Goal: Information Seeking & Learning: Check status

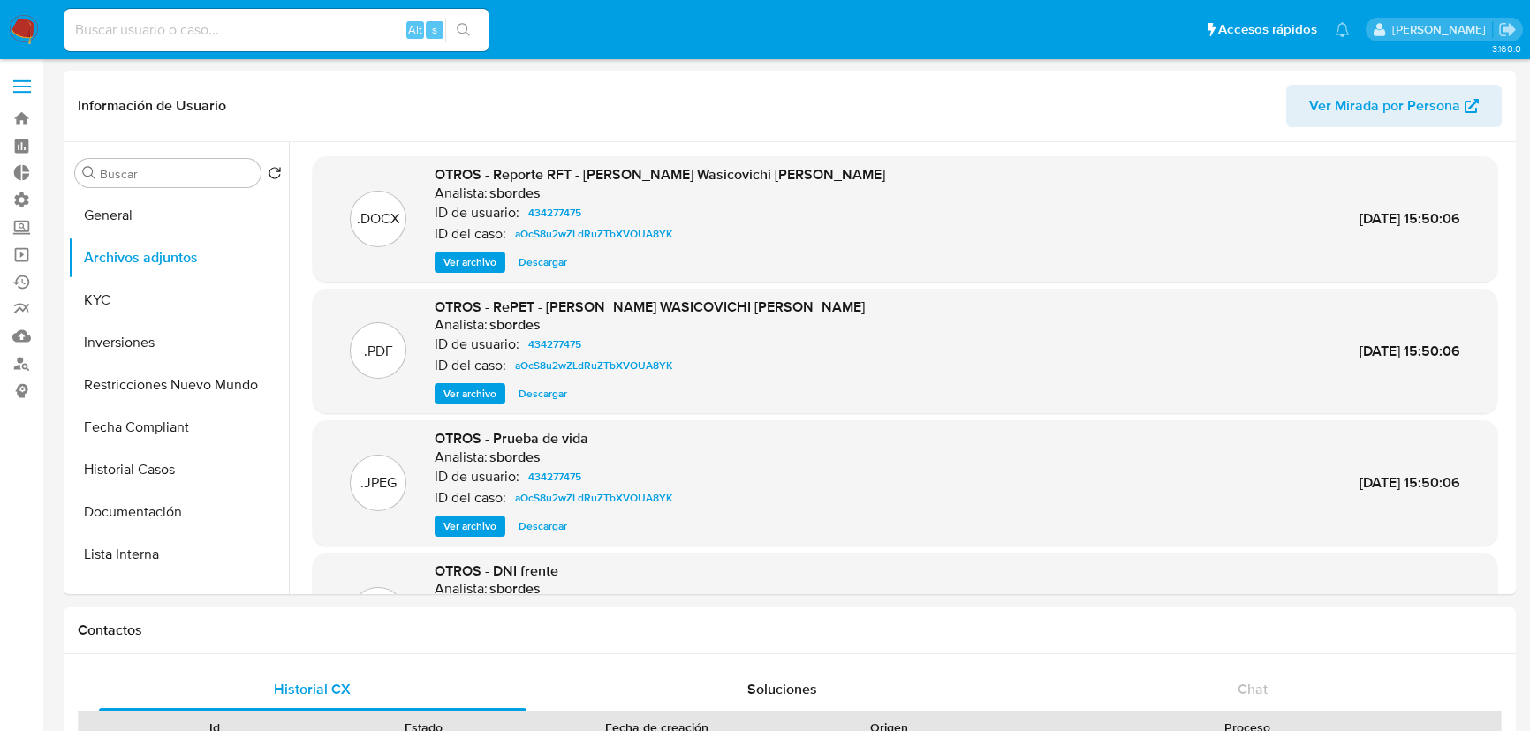
select select "10"
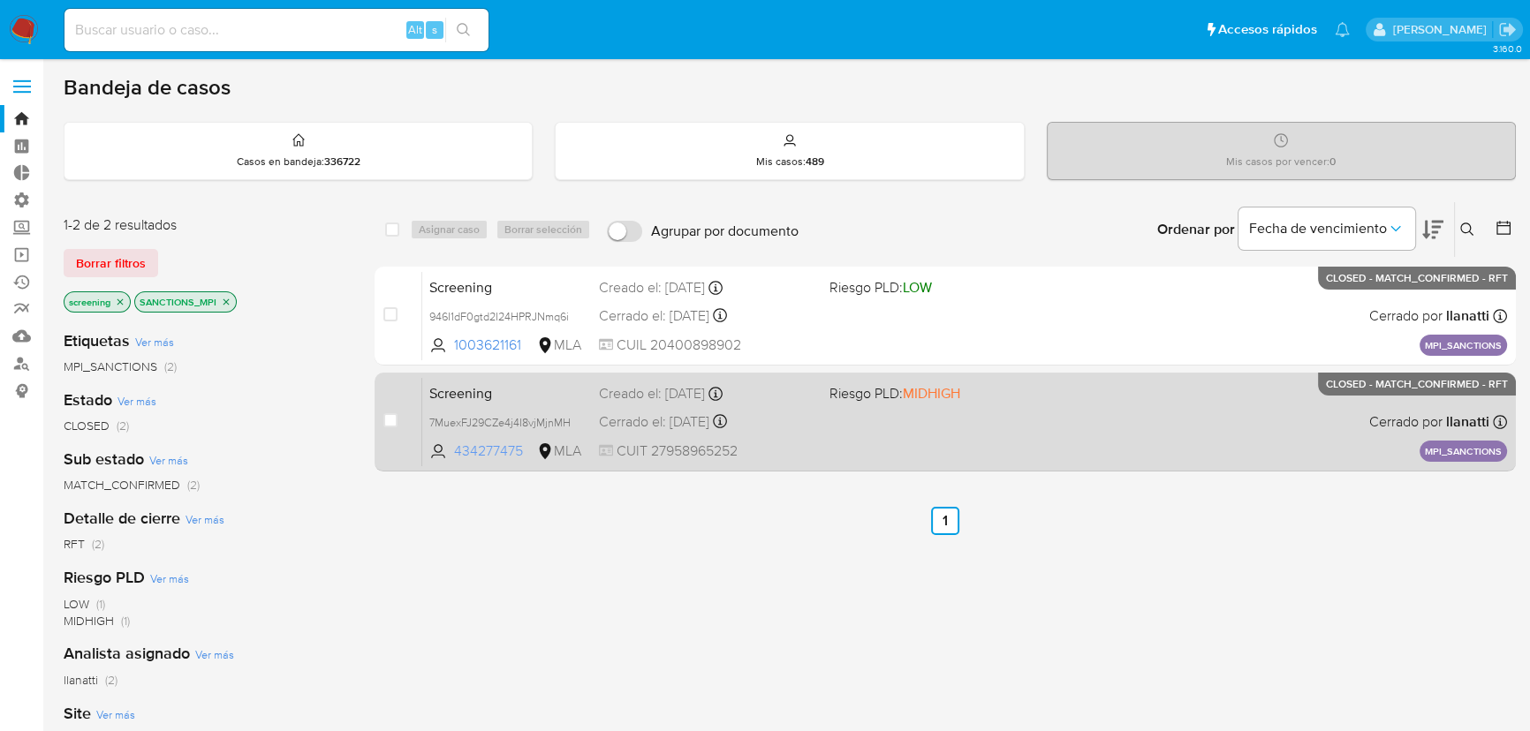
click at [490, 448] on span "434277475" at bounding box center [493, 451] width 79 height 19
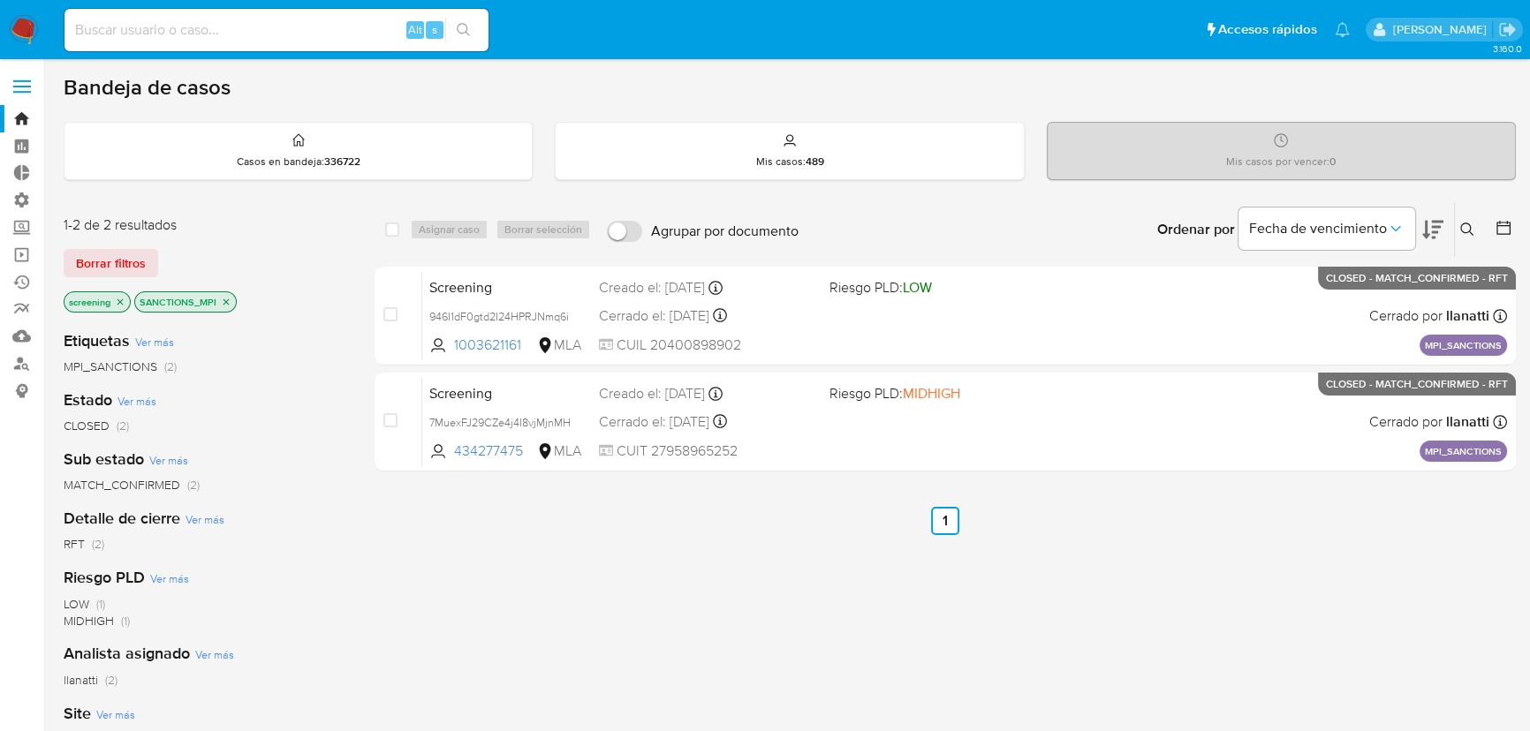
click at [29, 31] on img at bounding box center [24, 30] width 30 height 30
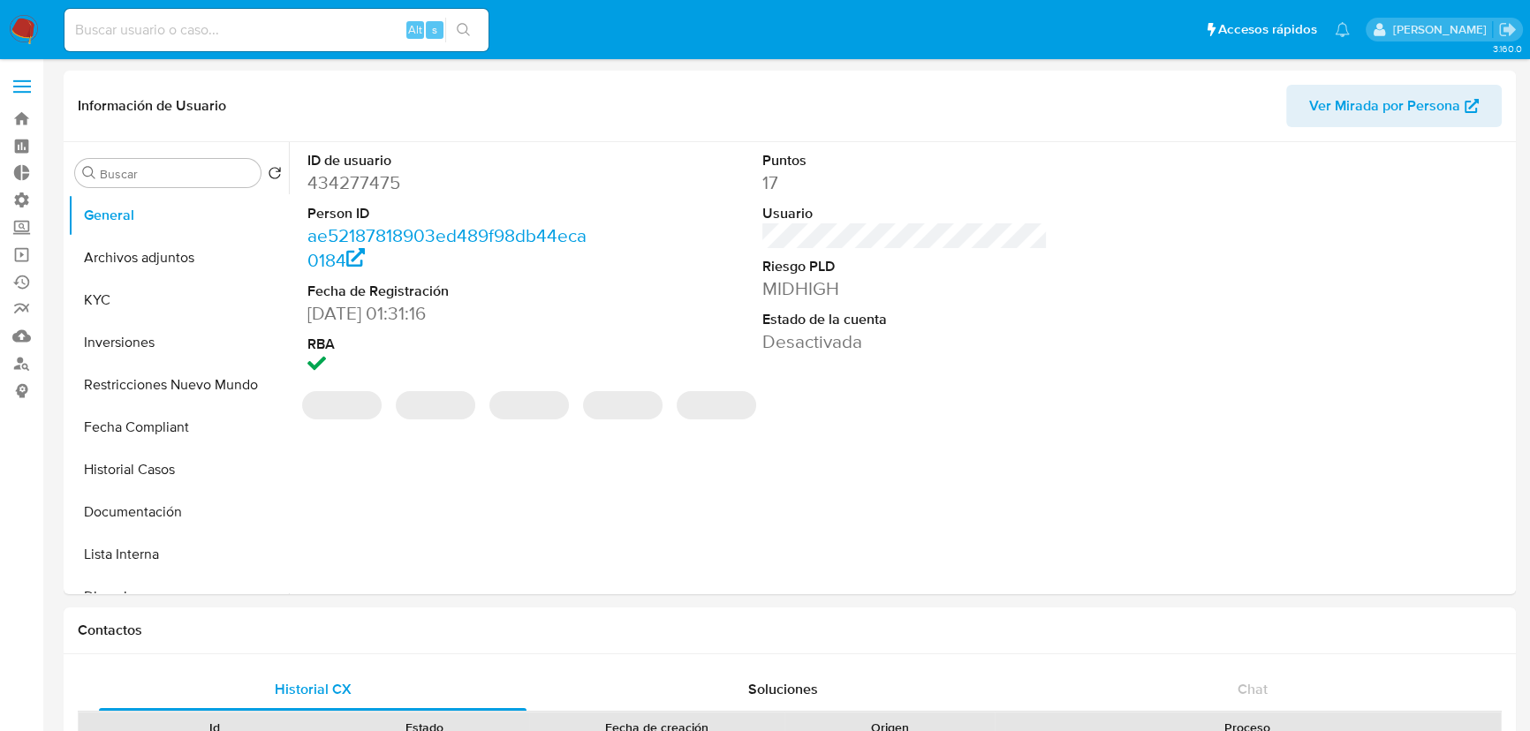
select select "10"
click at [170, 475] on button "Historial Casos" at bounding box center [171, 470] width 207 height 42
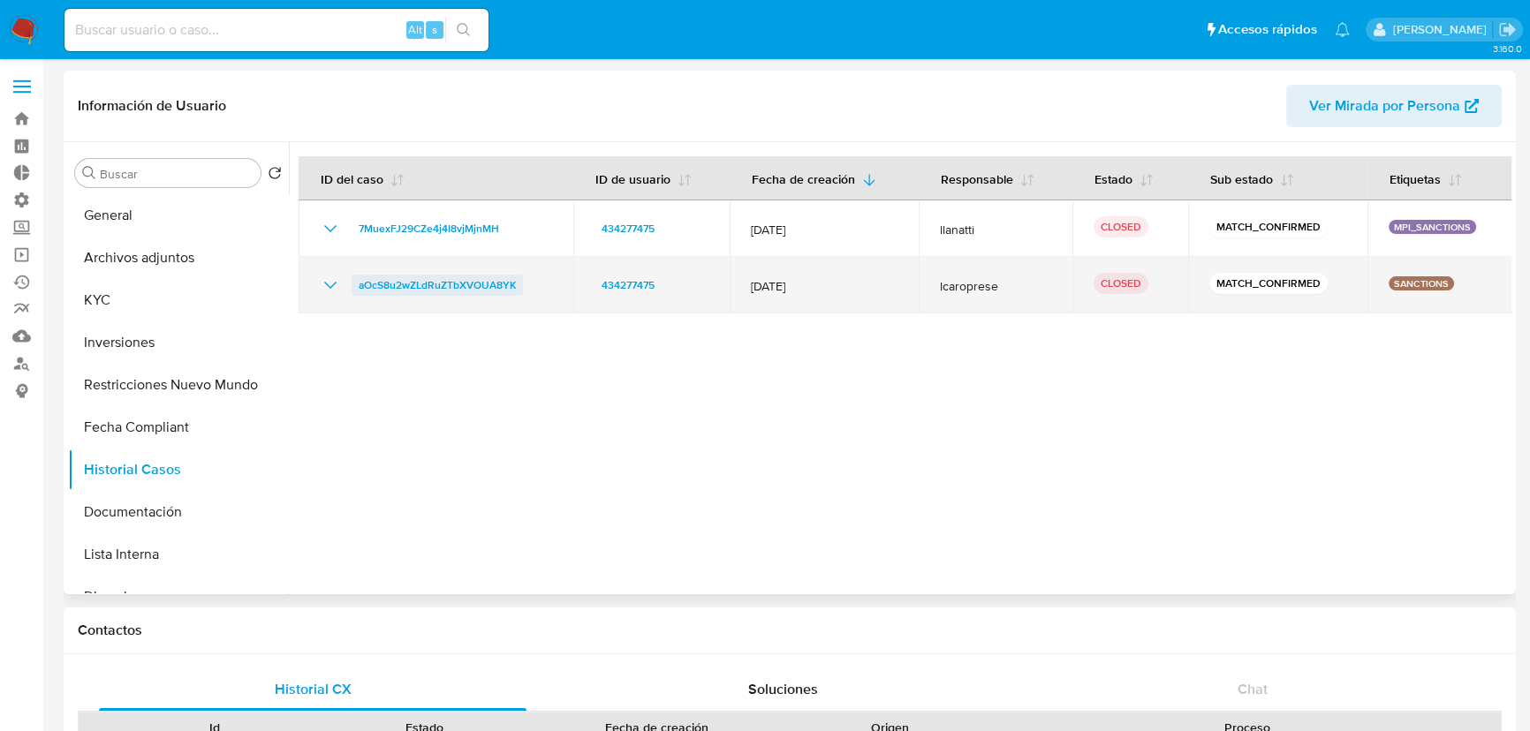
click at [450, 288] on span "aOcS8u2wZLdRuZTbXVOUA8YK" at bounding box center [437, 285] width 157 height 21
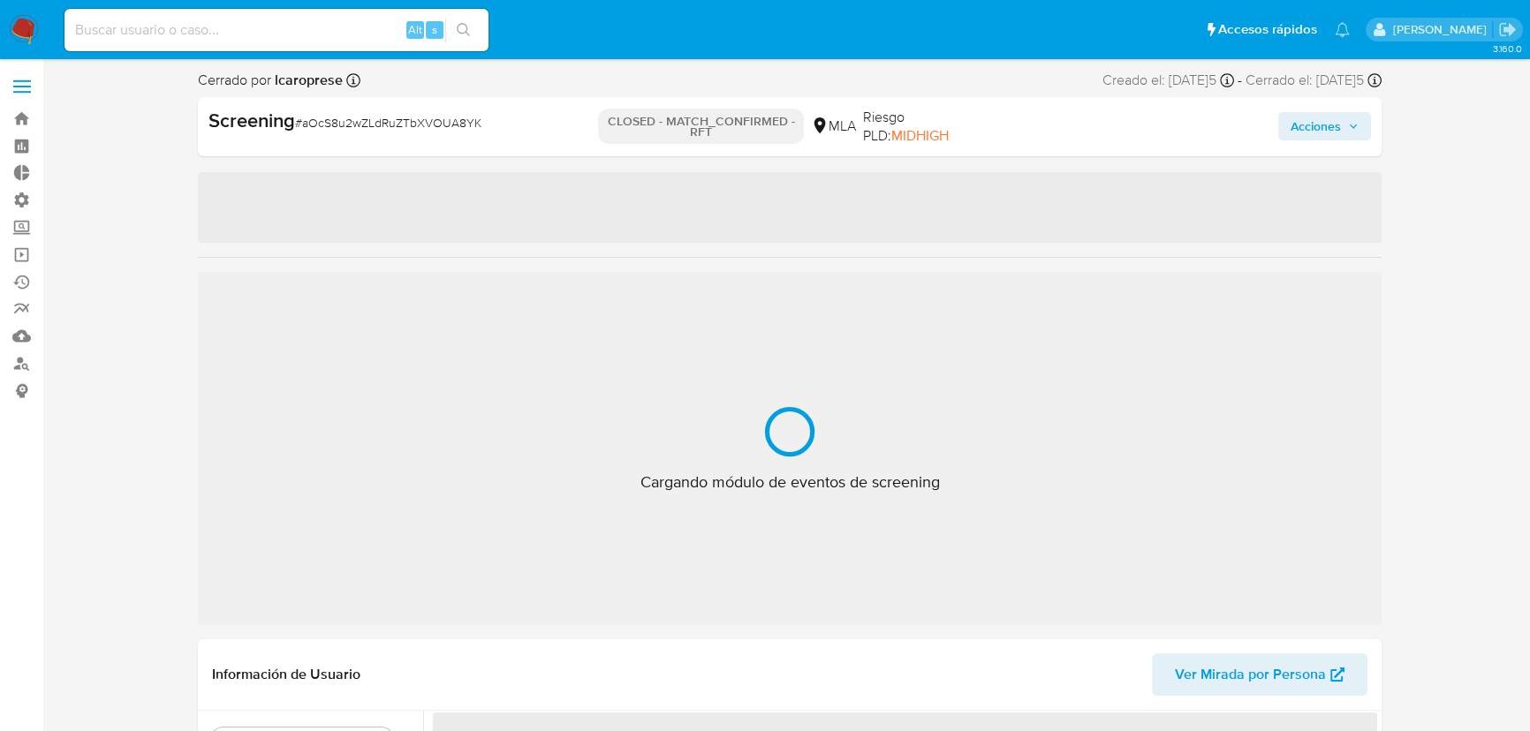
select select "10"
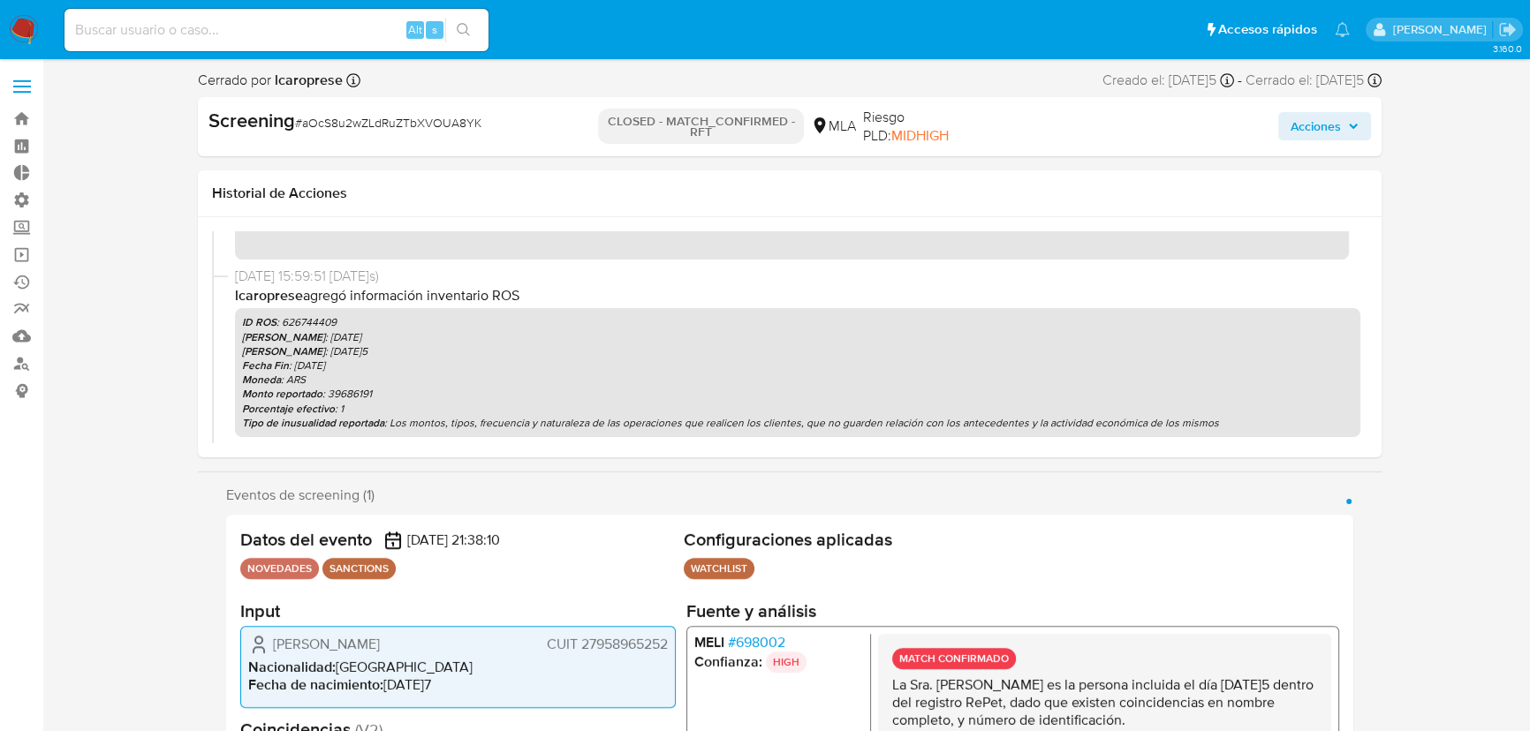
scroll to position [79, 0]
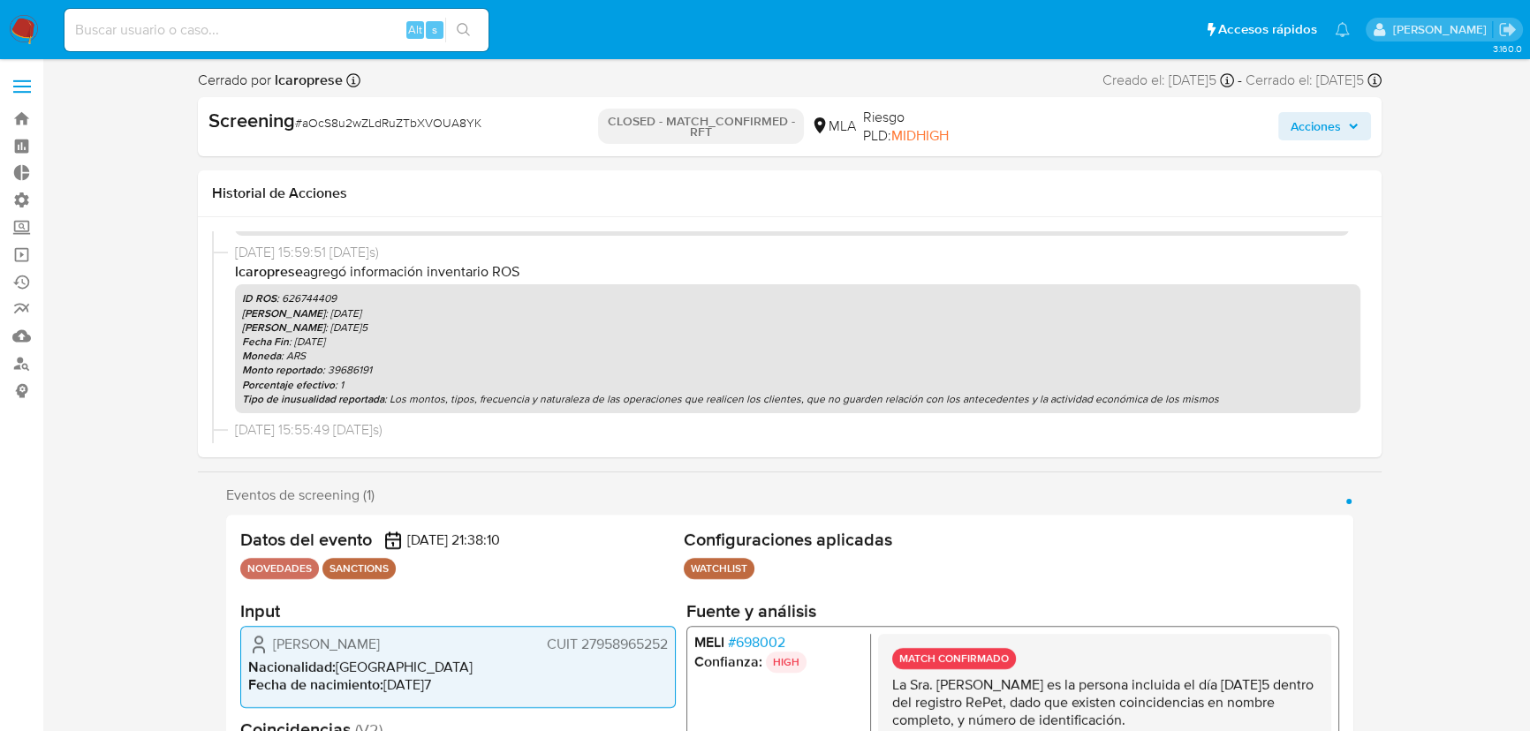
drag, startPoint x: 390, startPoint y: 397, endPoint x: 1276, endPoint y: 417, distance: 886.2
click at [1276, 417] on div "25/07/2025 15:59:51 (hace 2 meses) lcaroprese agregó información inventario ROS…" at bounding box center [789, 332] width 1155 height 178
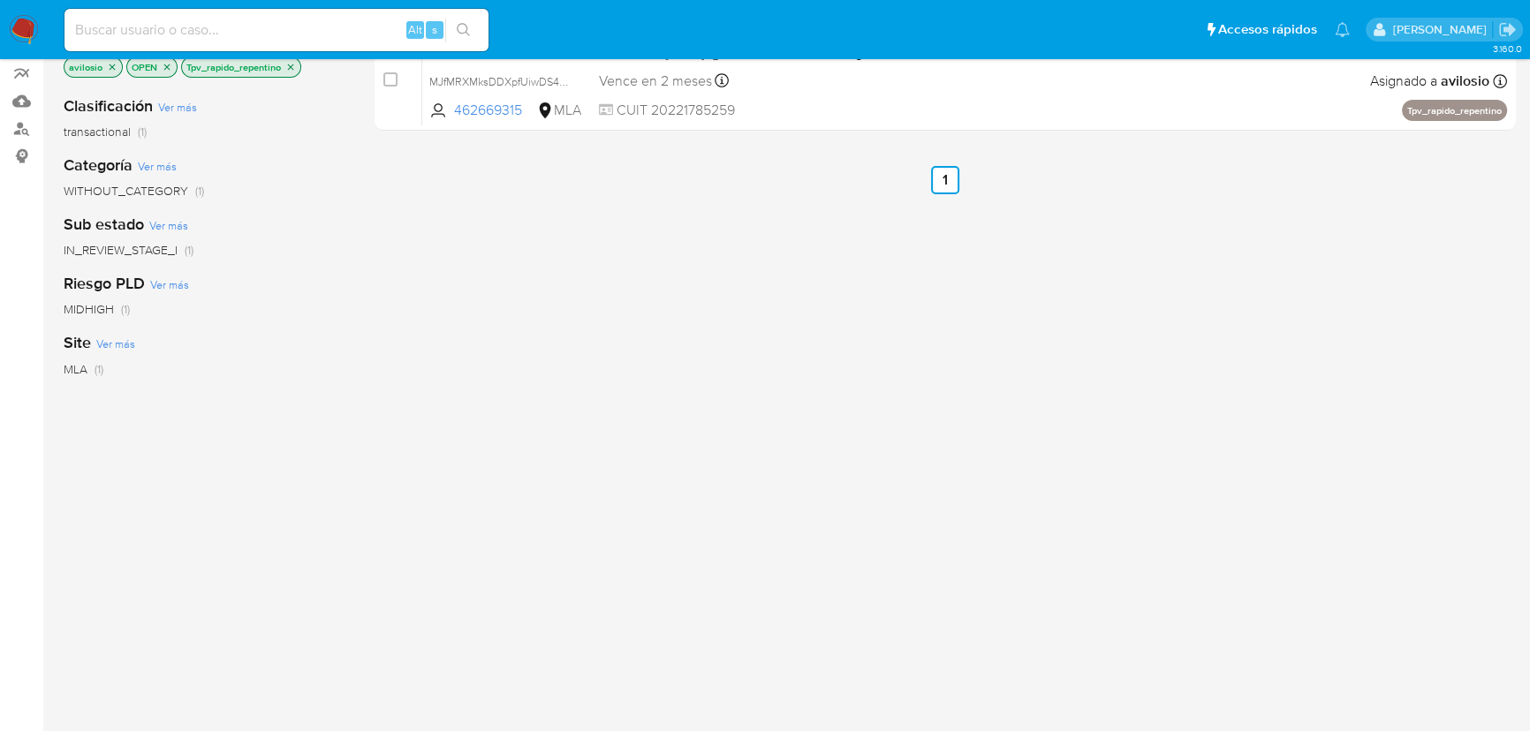
scroll to position [235, 0]
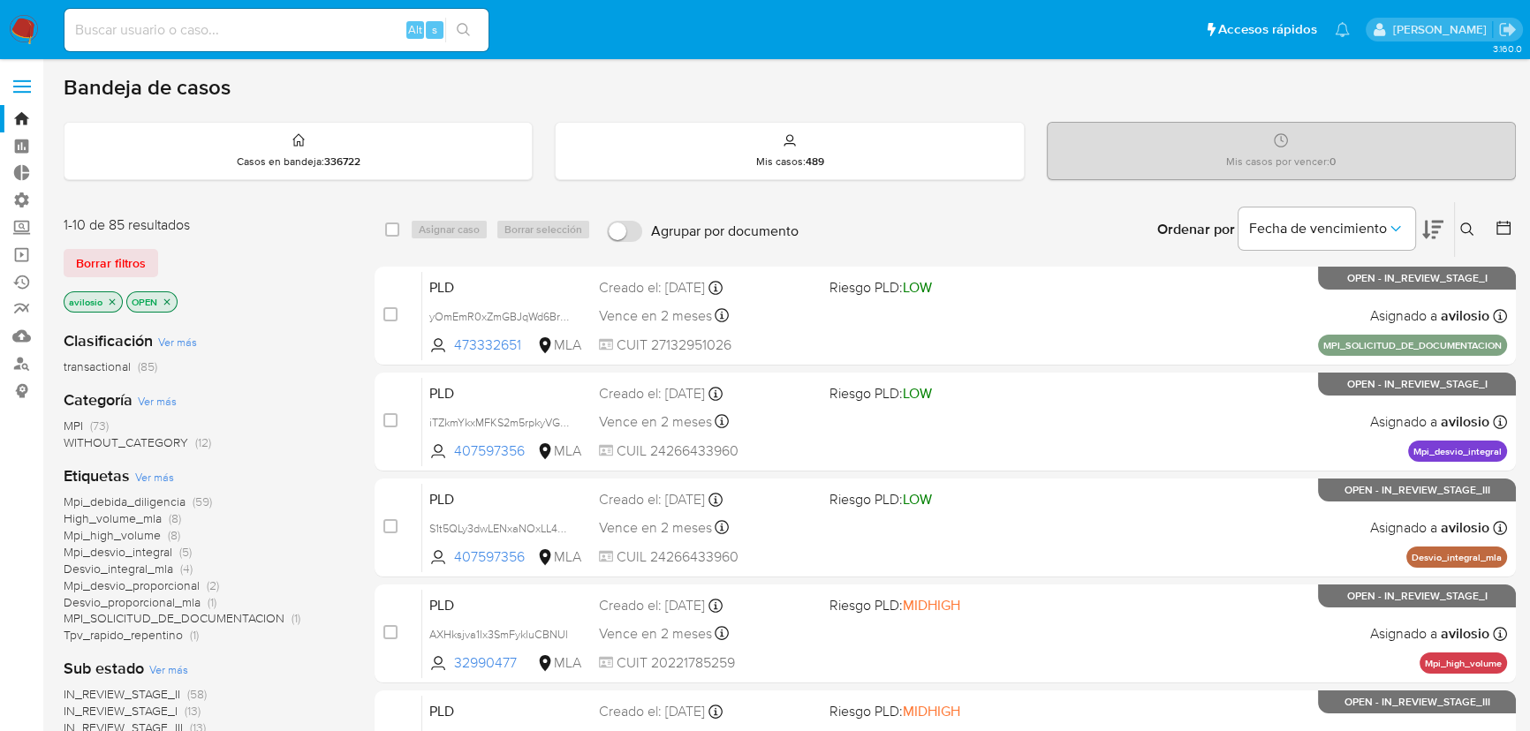
click at [94, 420] on span "(73)" at bounding box center [99, 426] width 19 height 18
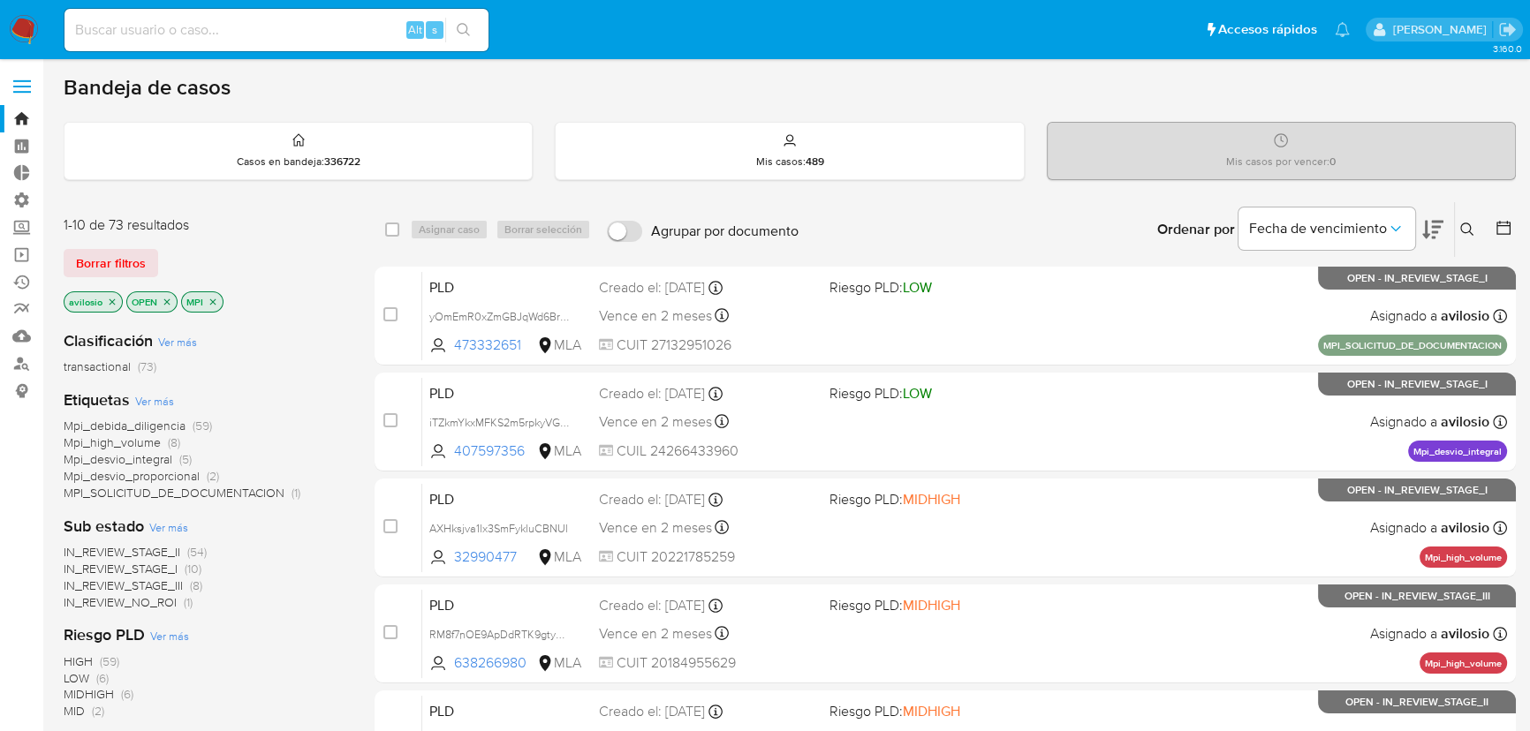
click at [217, 298] on p "MPI" at bounding box center [202, 301] width 41 height 19
click at [214, 300] on icon "close-filter" at bounding box center [213, 302] width 11 height 11
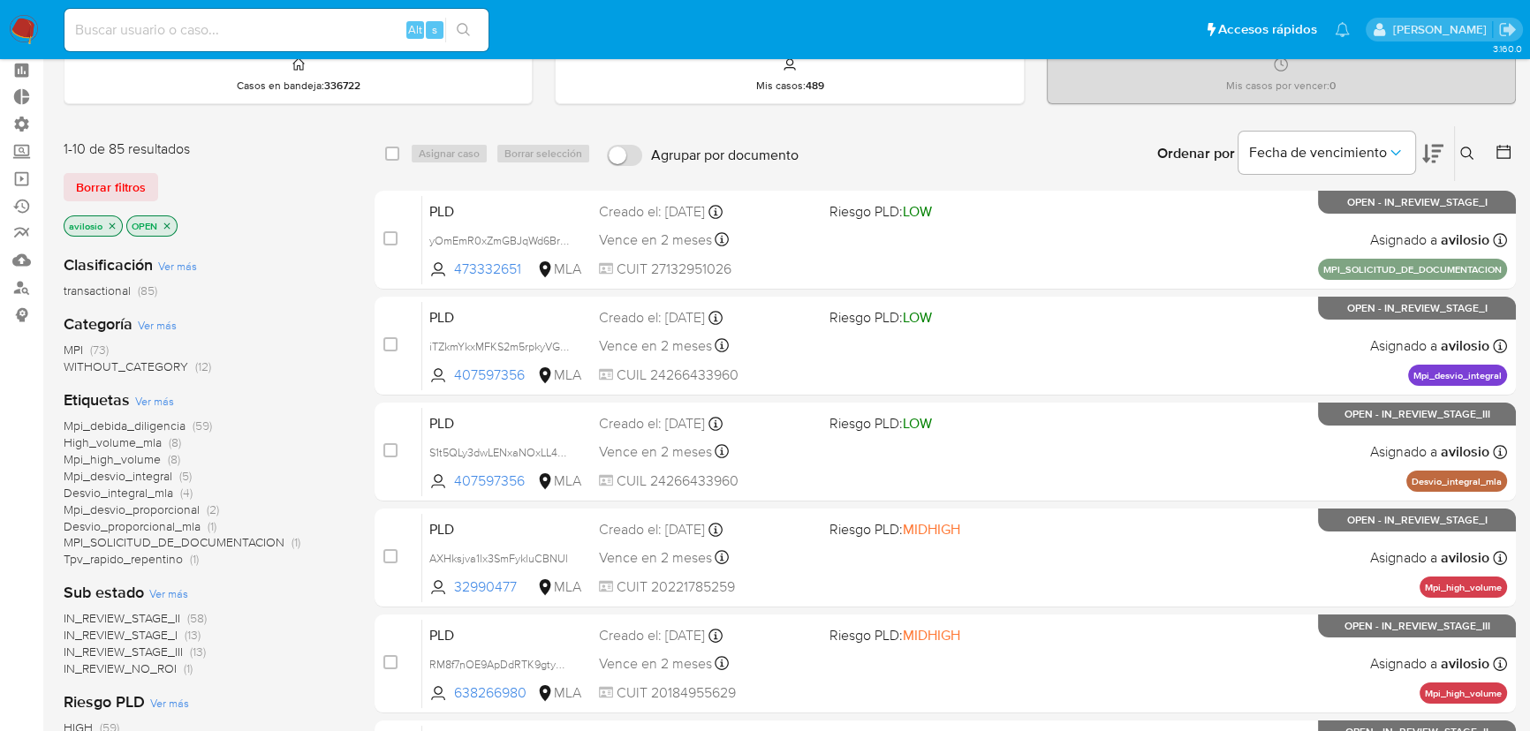
scroll to position [79, 0]
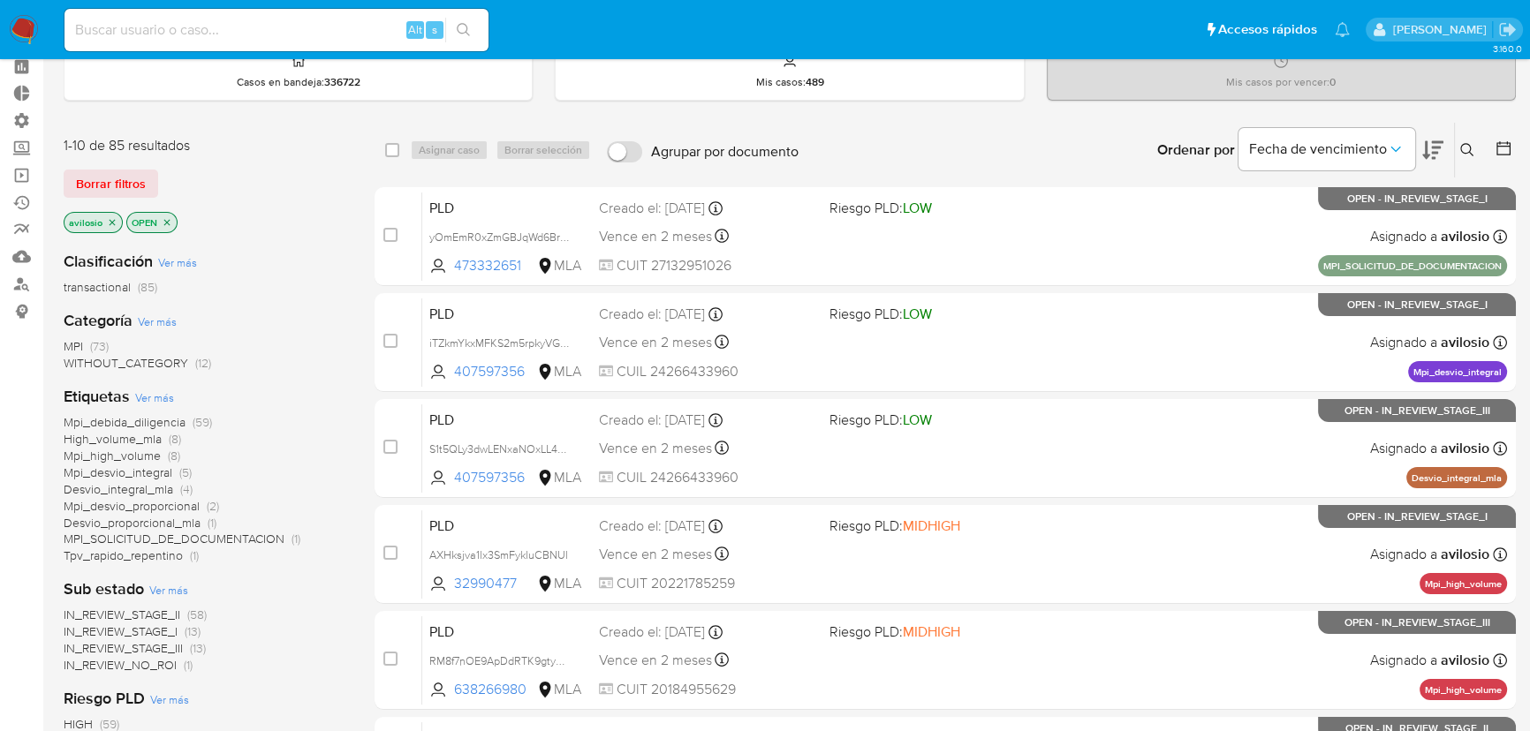
click at [255, 532] on span "MPI_SOLICITUD_DE_DOCUMENTACION" at bounding box center [174, 539] width 221 height 18
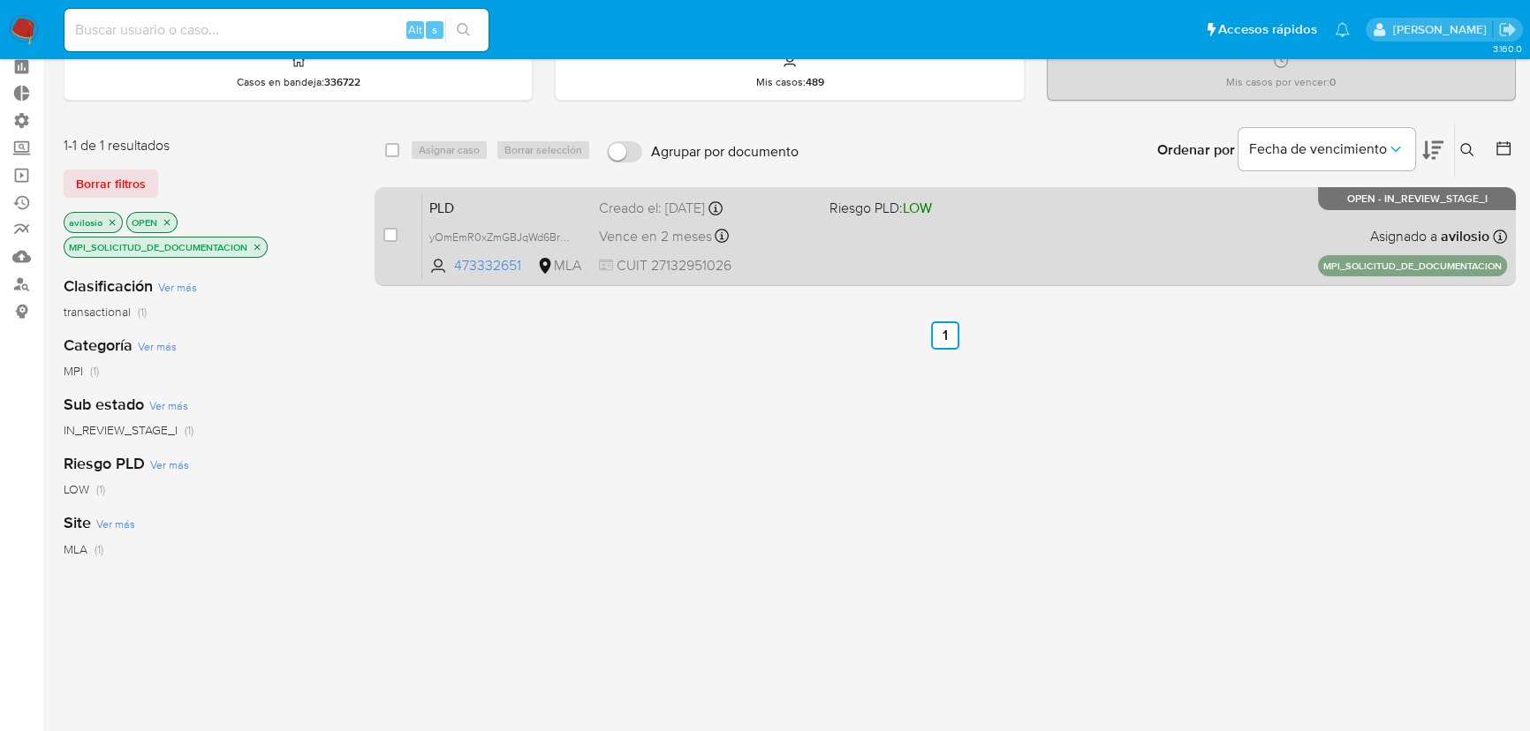
click at [829, 256] on div "PLD yOmEmR0xZmGBJqWd6BrQewgJ 473332651 MLA Riesgo PLD: LOW Creado el: 02/09/202…" at bounding box center [964, 236] width 1085 height 89
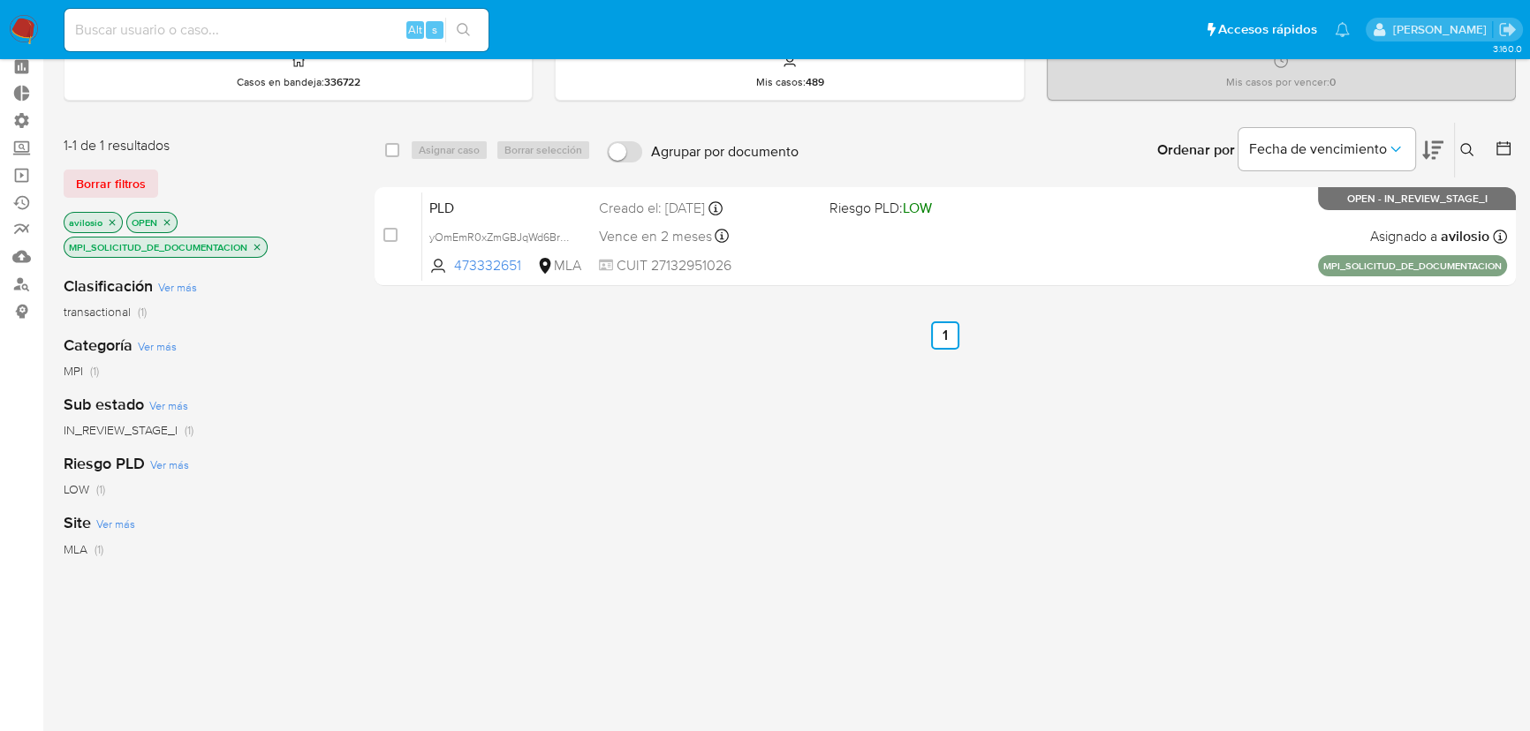
click at [260, 242] on icon "close-filter" at bounding box center [257, 247] width 11 height 11
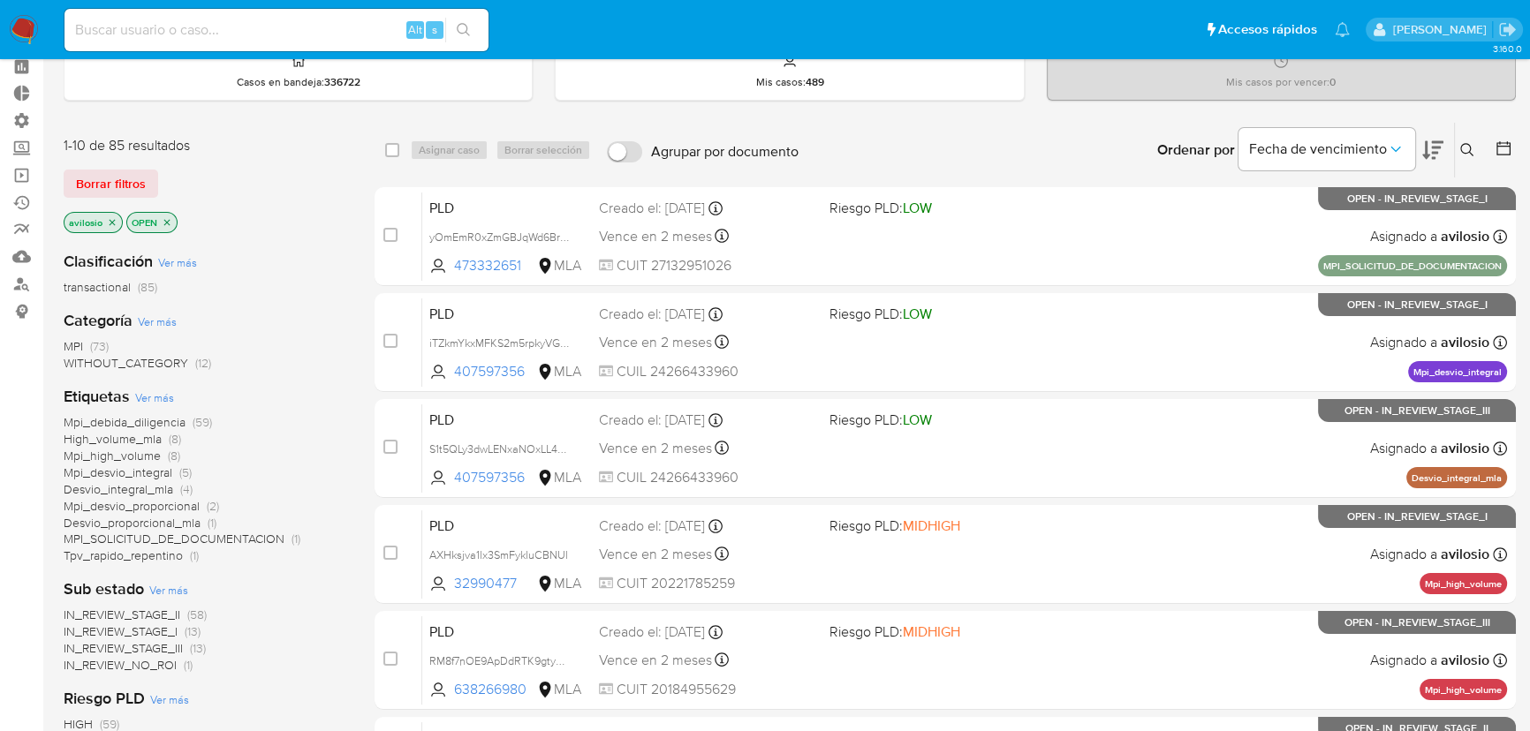
click at [181, 503] on span "Mpi_desvio_proporcional" at bounding box center [132, 506] width 136 height 18
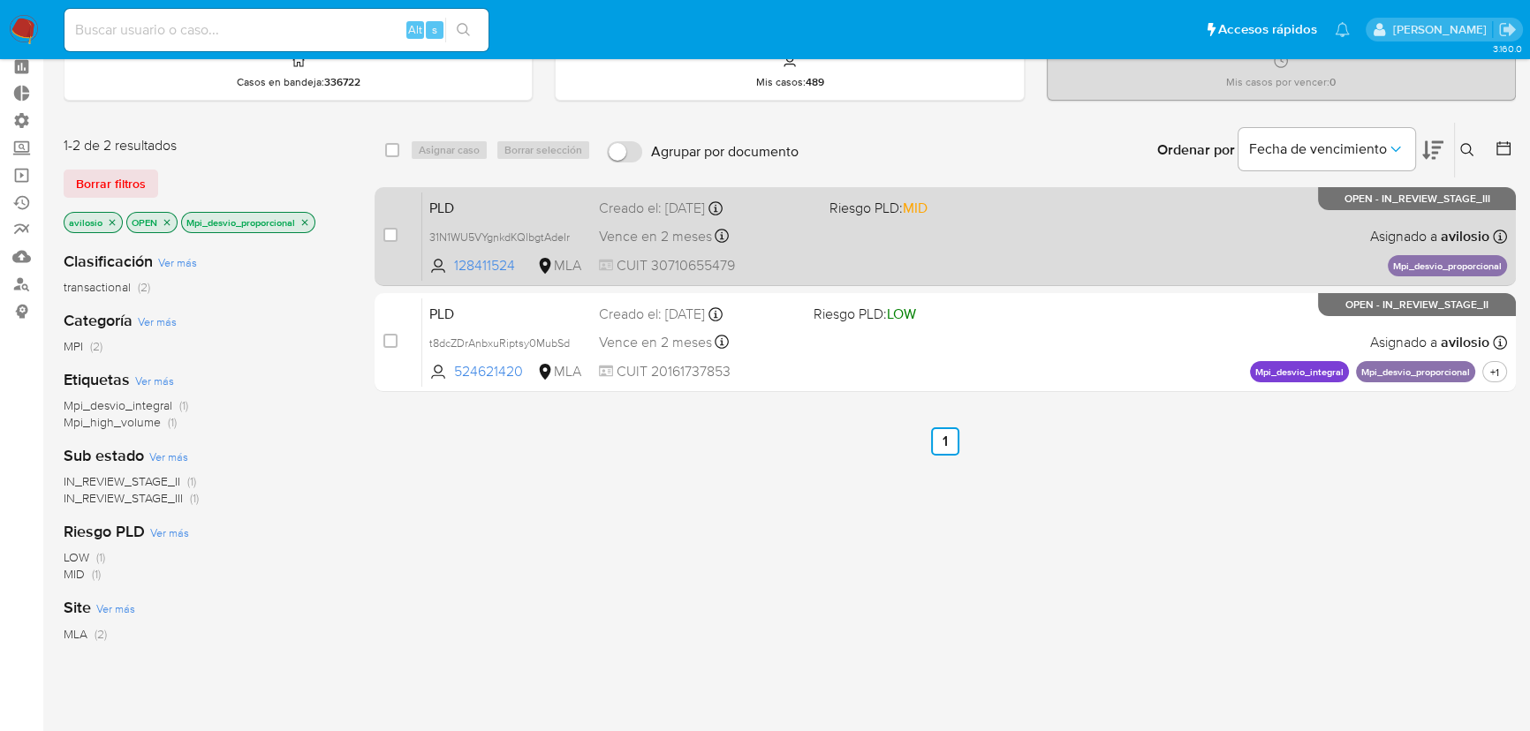
click at [503, 200] on span "PLD" at bounding box center [506, 206] width 155 height 23
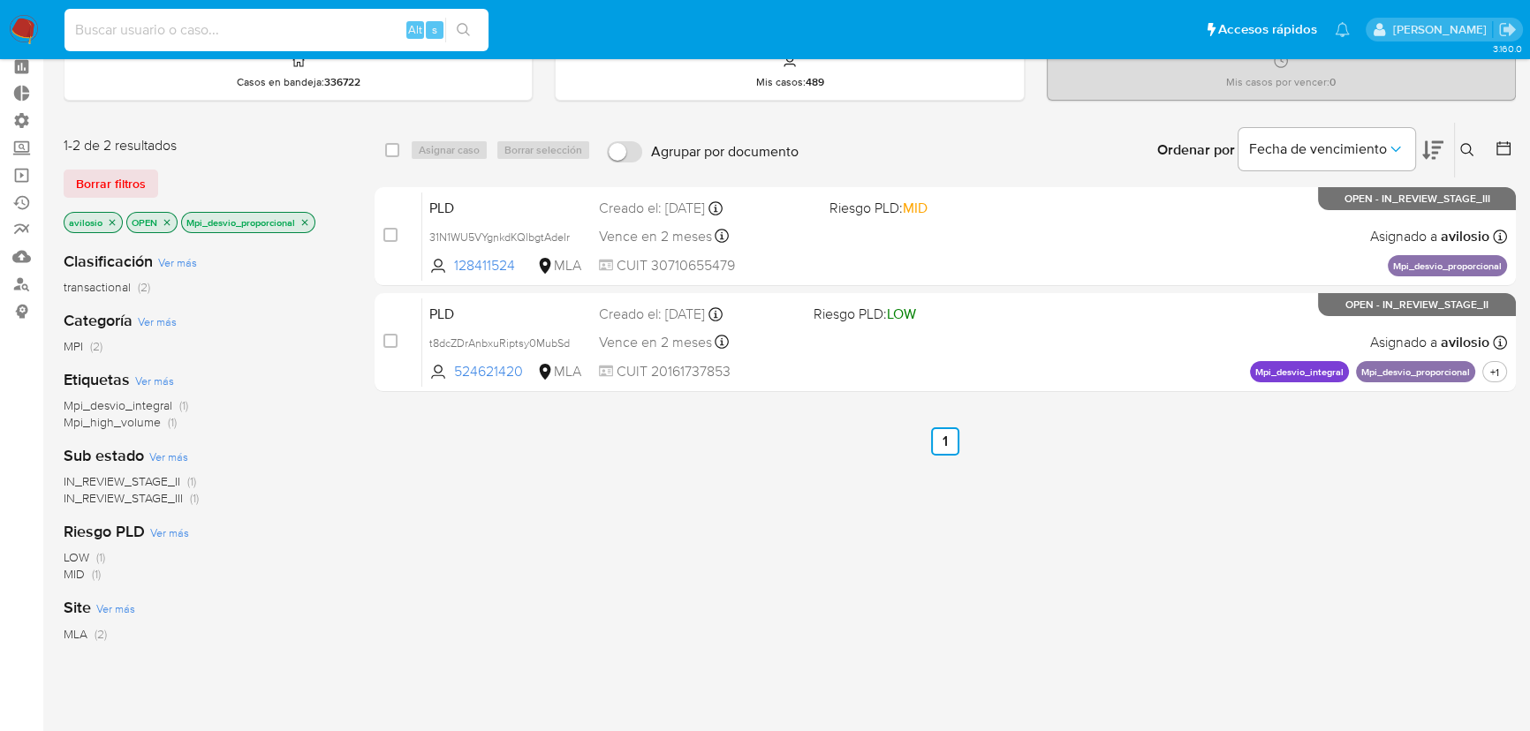
click at [284, 41] on input at bounding box center [276, 30] width 424 height 23
paste input "652413312"
type input "652413312"
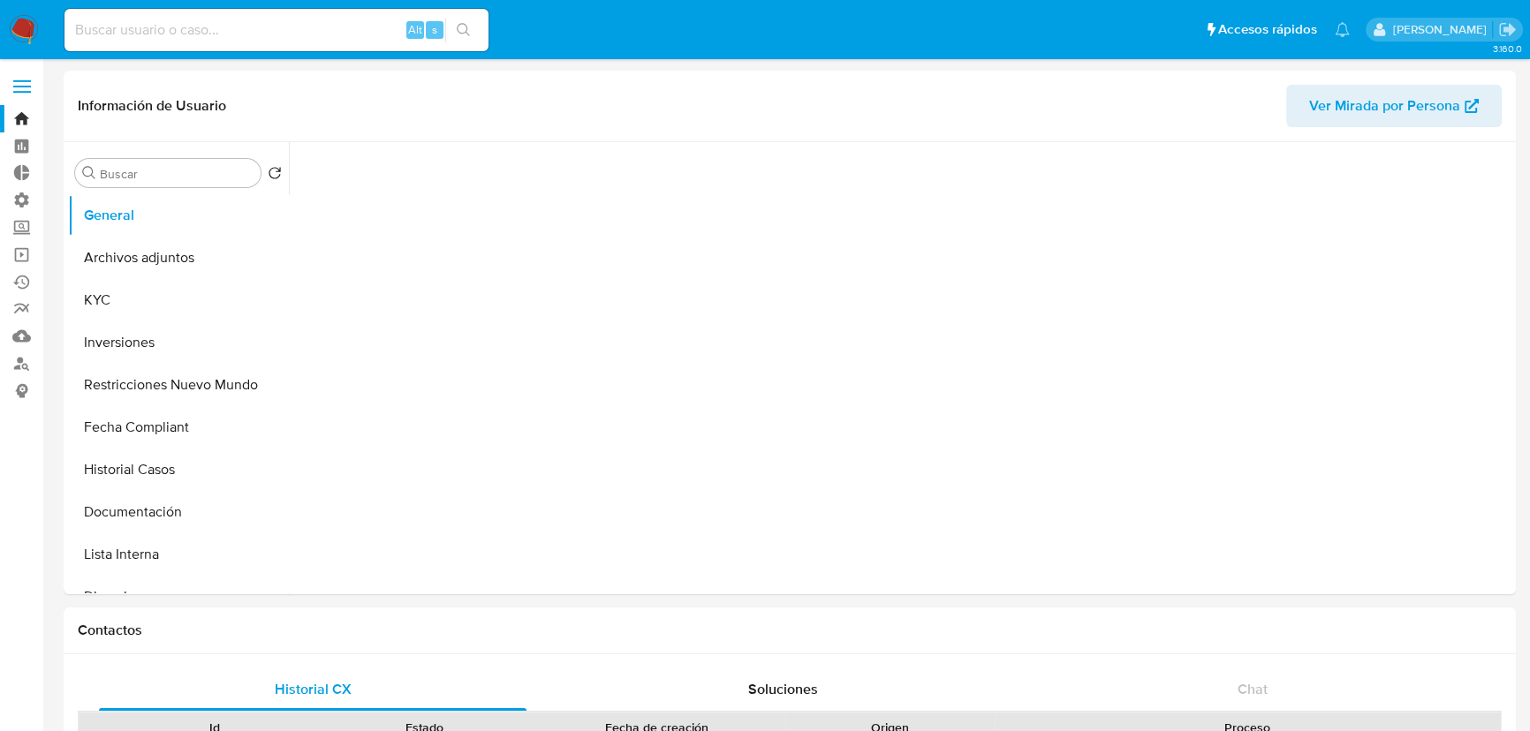
select select "10"
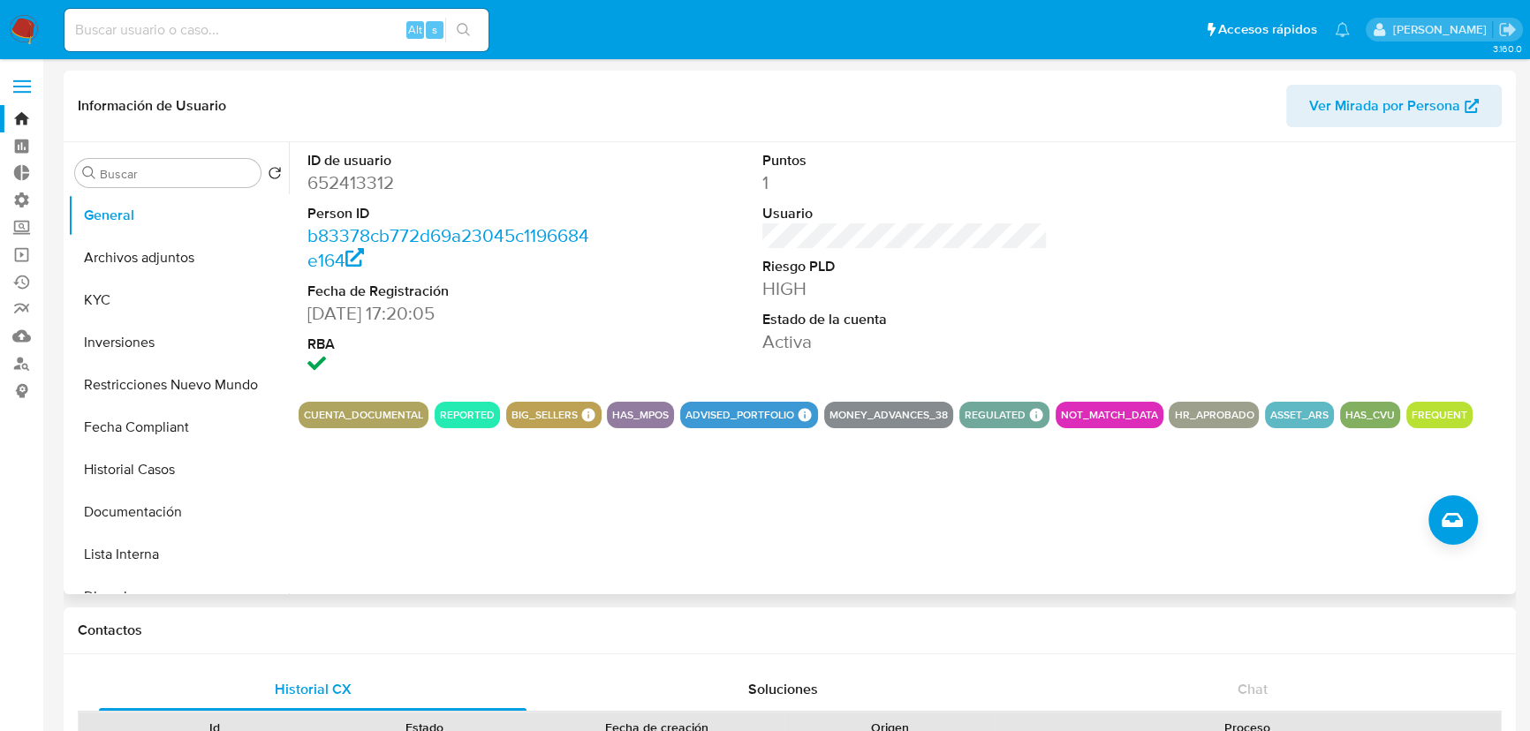
click at [375, 178] on dd "652413312" at bounding box center [449, 182] width 285 height 25
copy dd "652413312"
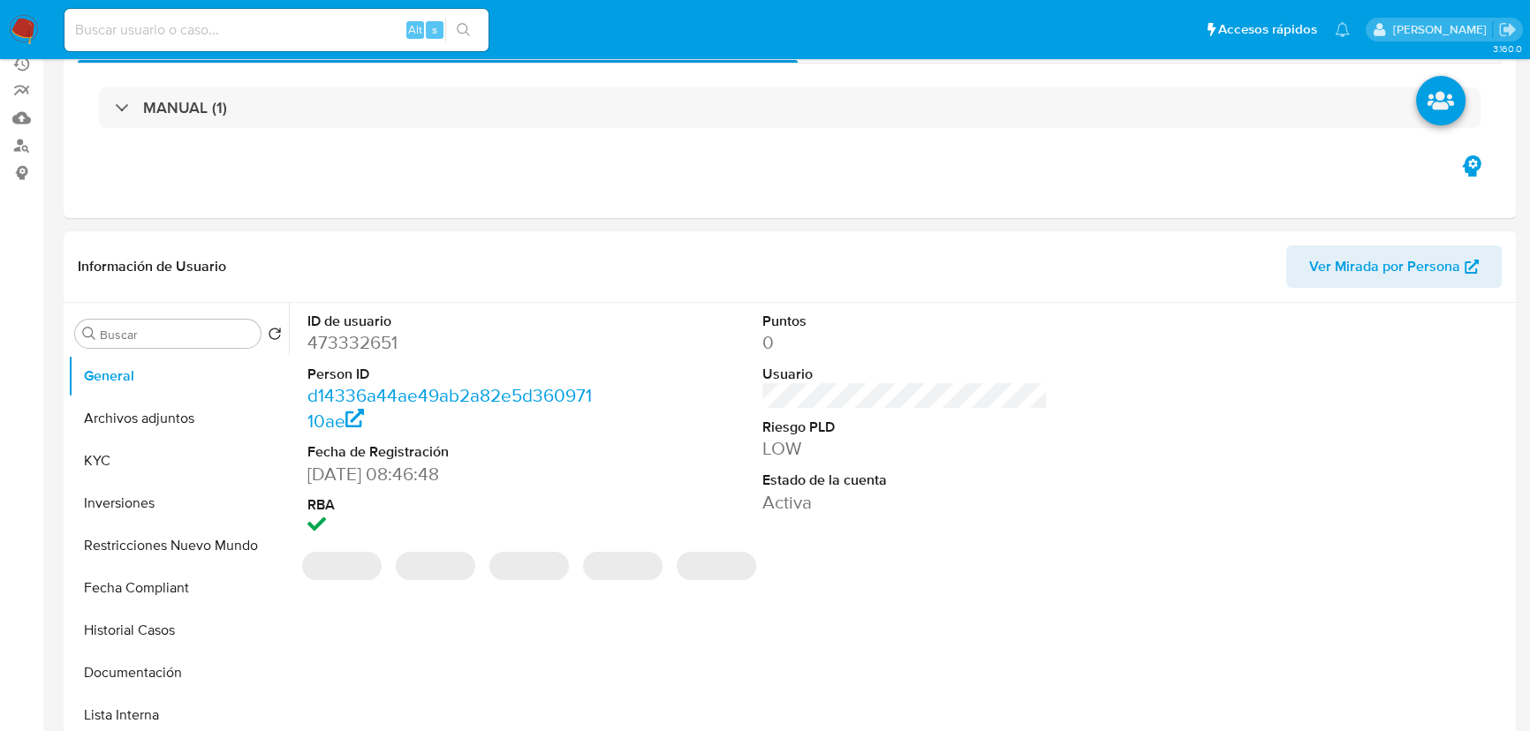
select select "10"
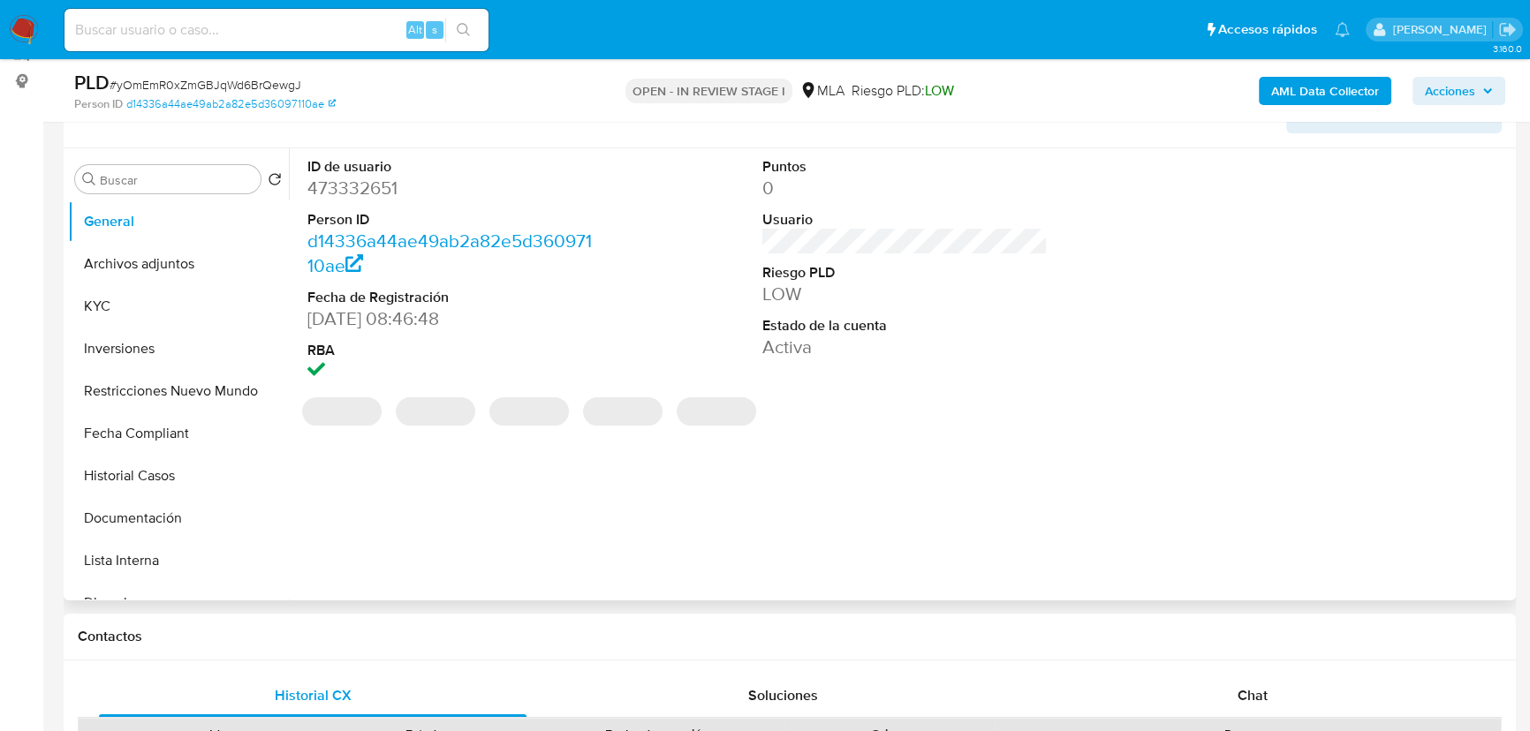
scroll to position [321, 0]
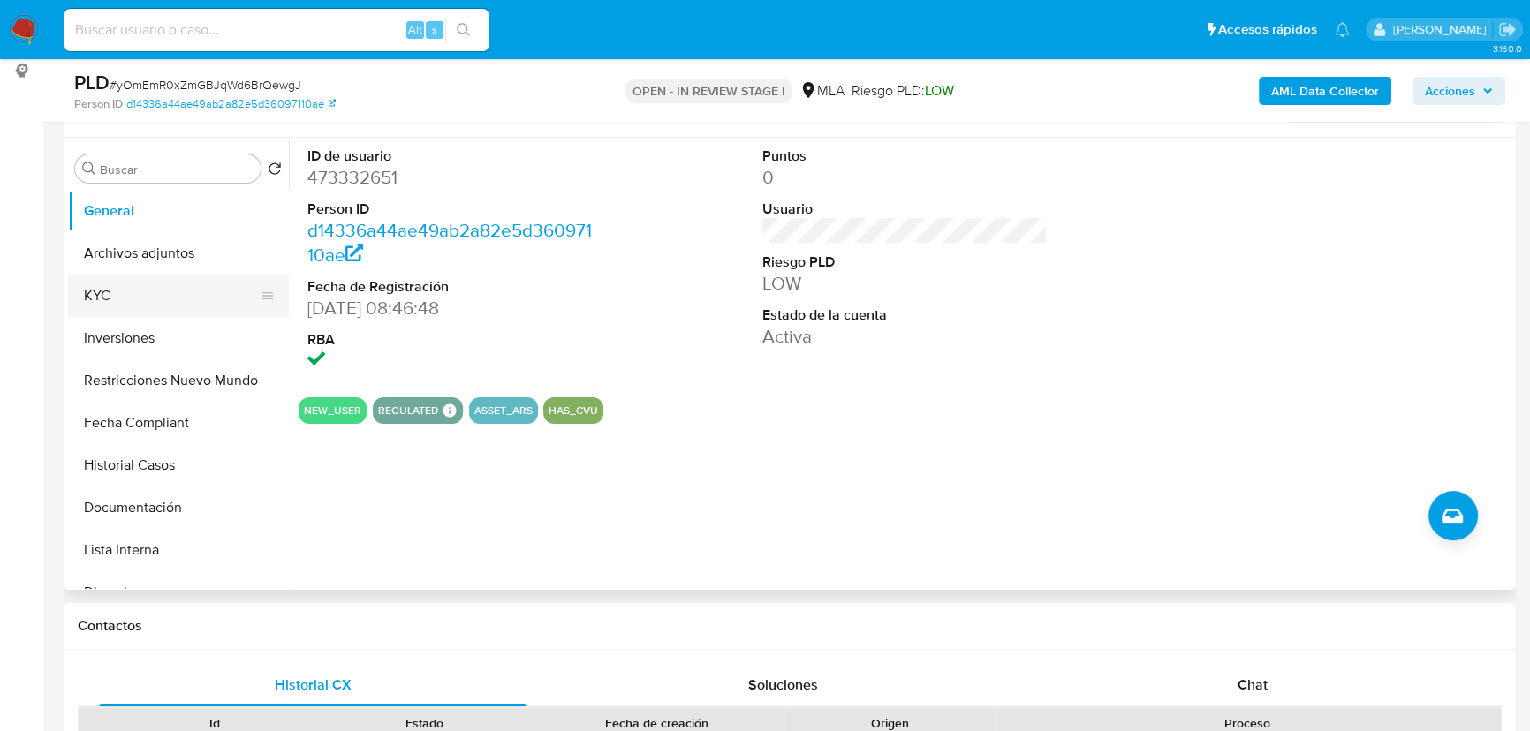
click at [143, 293] on button "KYC" at bounding box center [171, 296] width 207 height 42
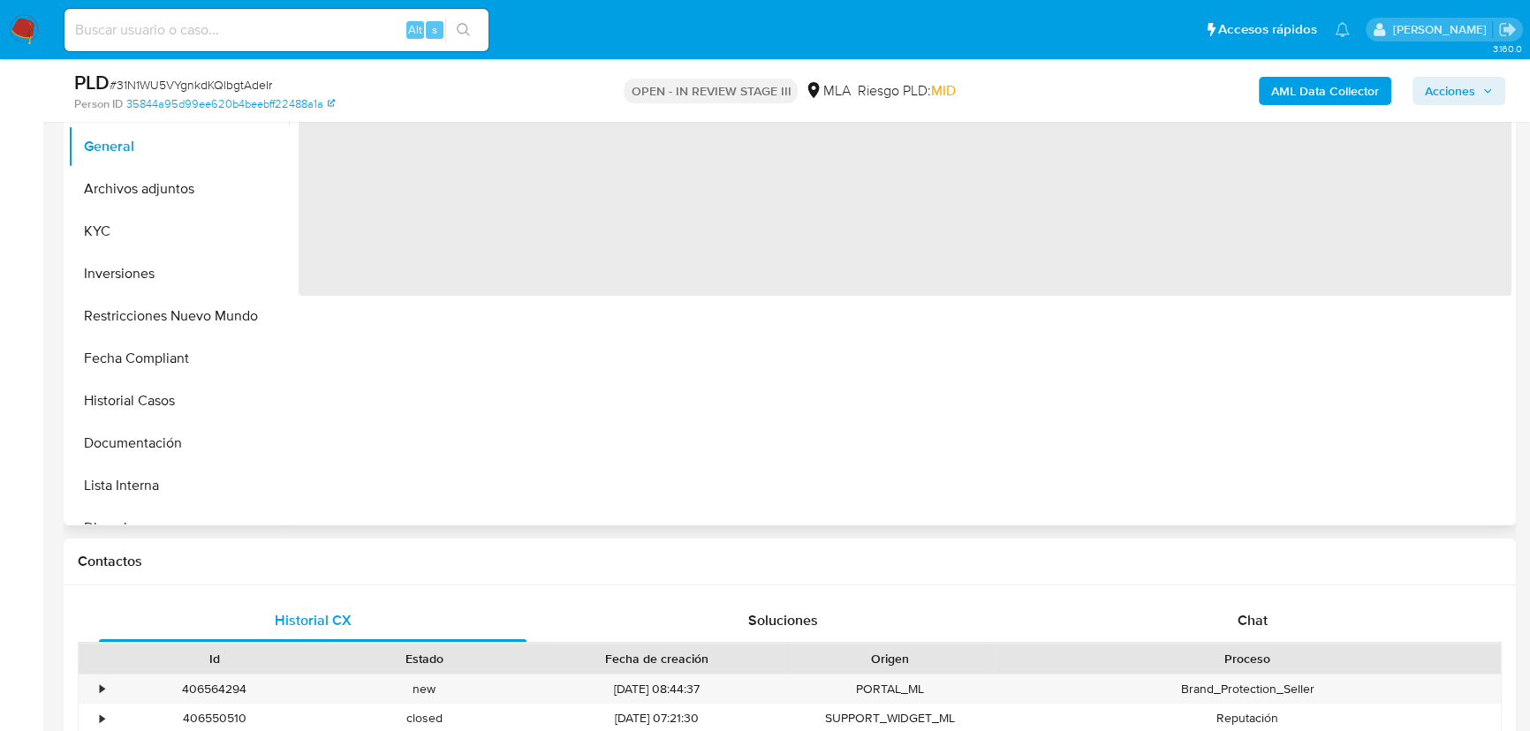
scroll to position [401, 0]
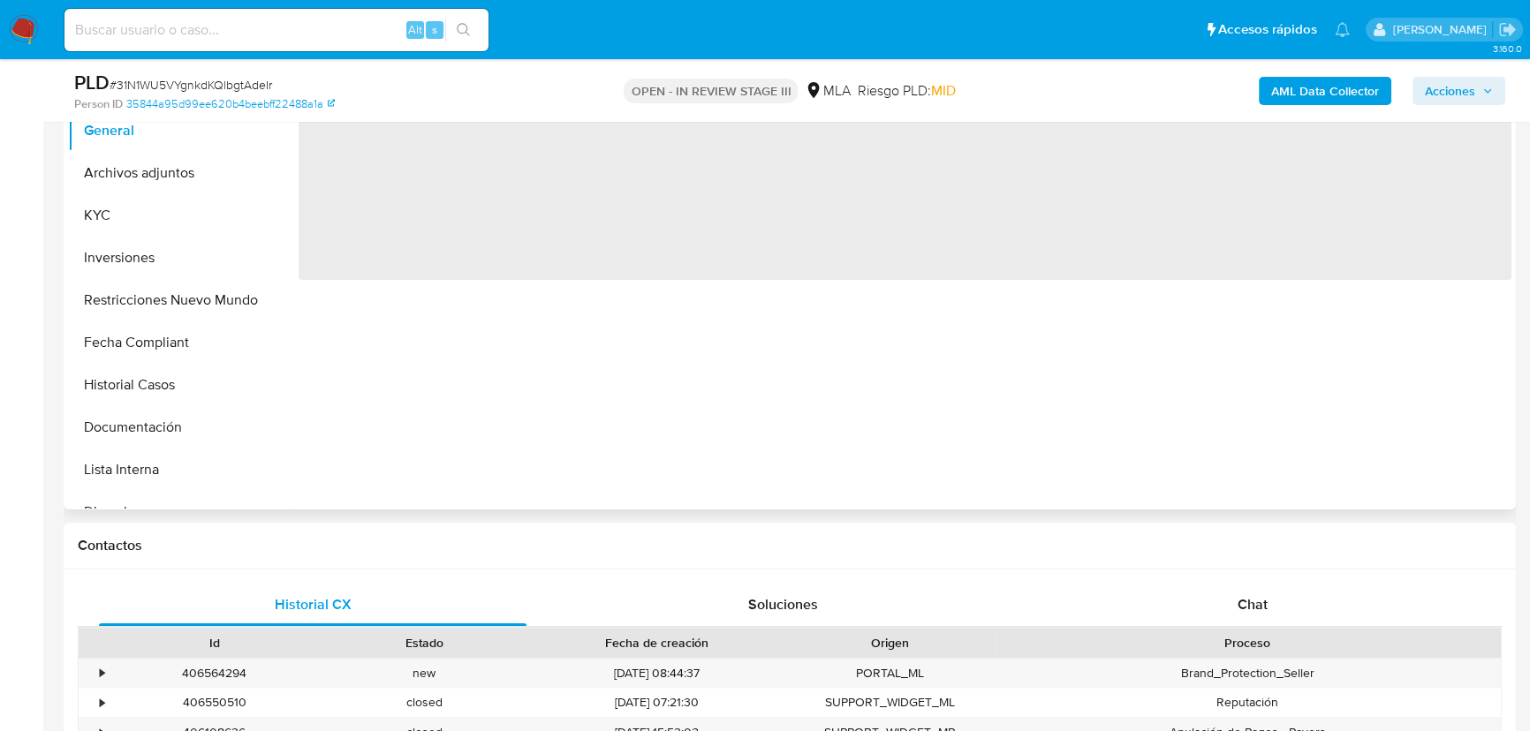
select select "10"
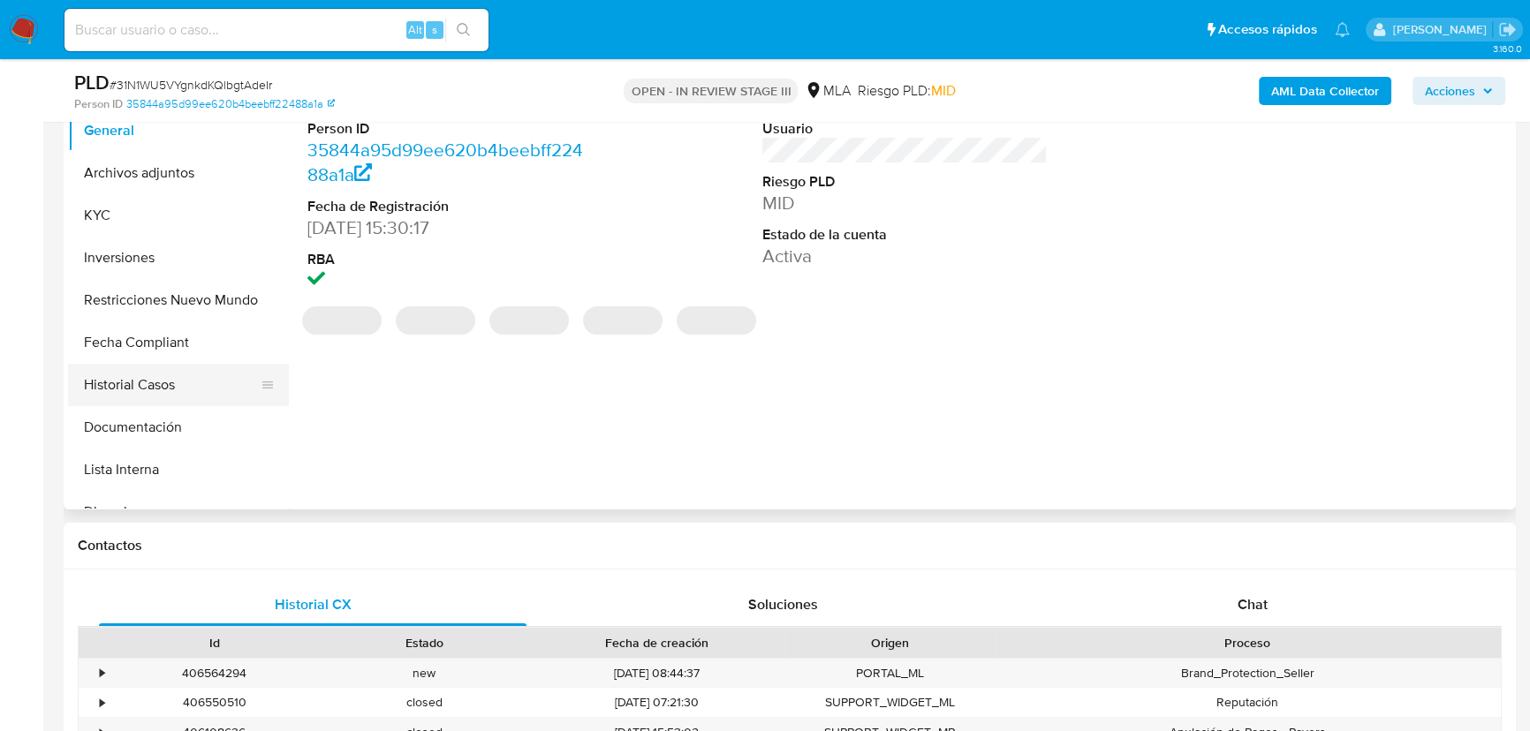
click at [157, 372] on button "Historial Casos" at bounding box center [171, 385] width 207 height 42
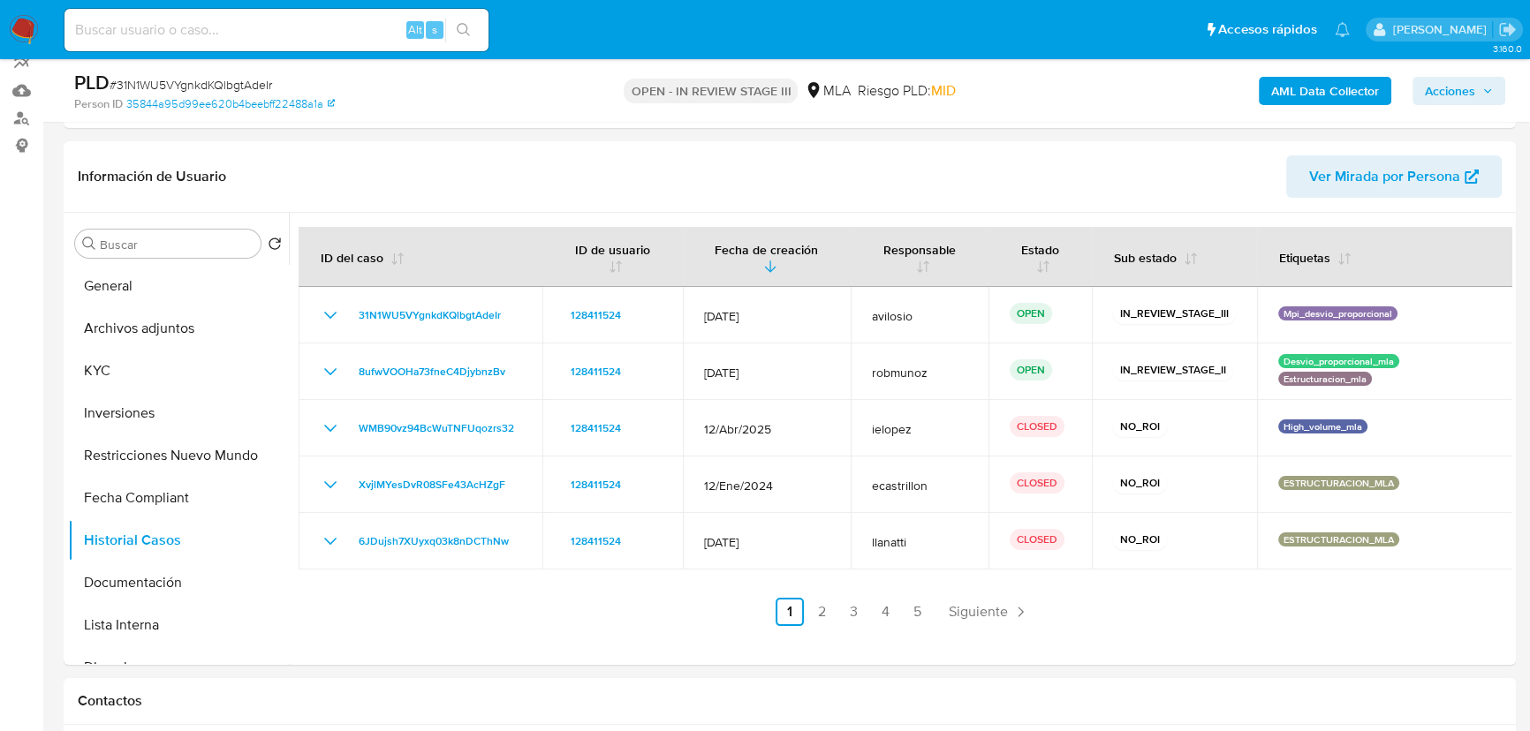
scroll to position [240, 0]
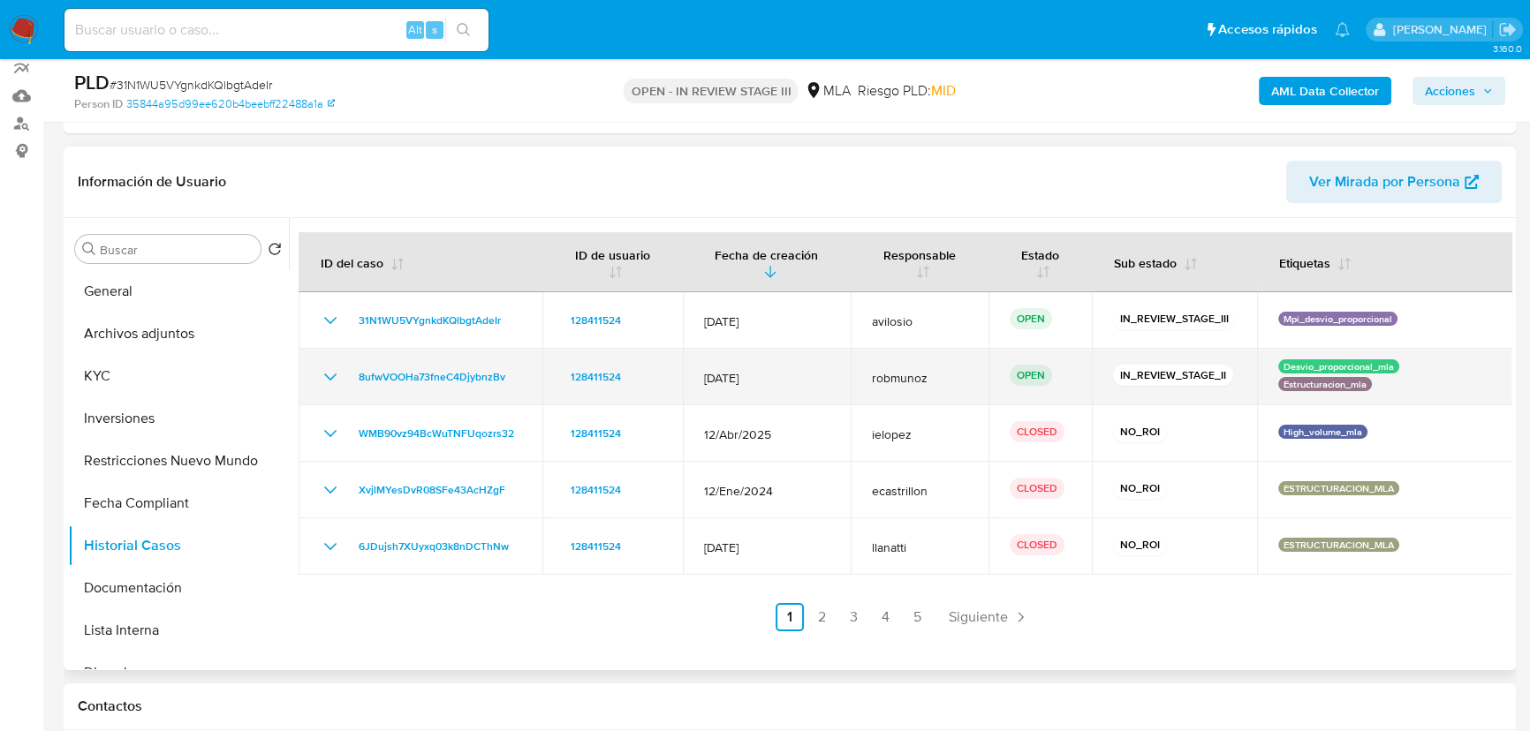
click at [326, 375] on icon "Mostrar/Ocultar" at bounding box center [330, 377] width 12 height 7
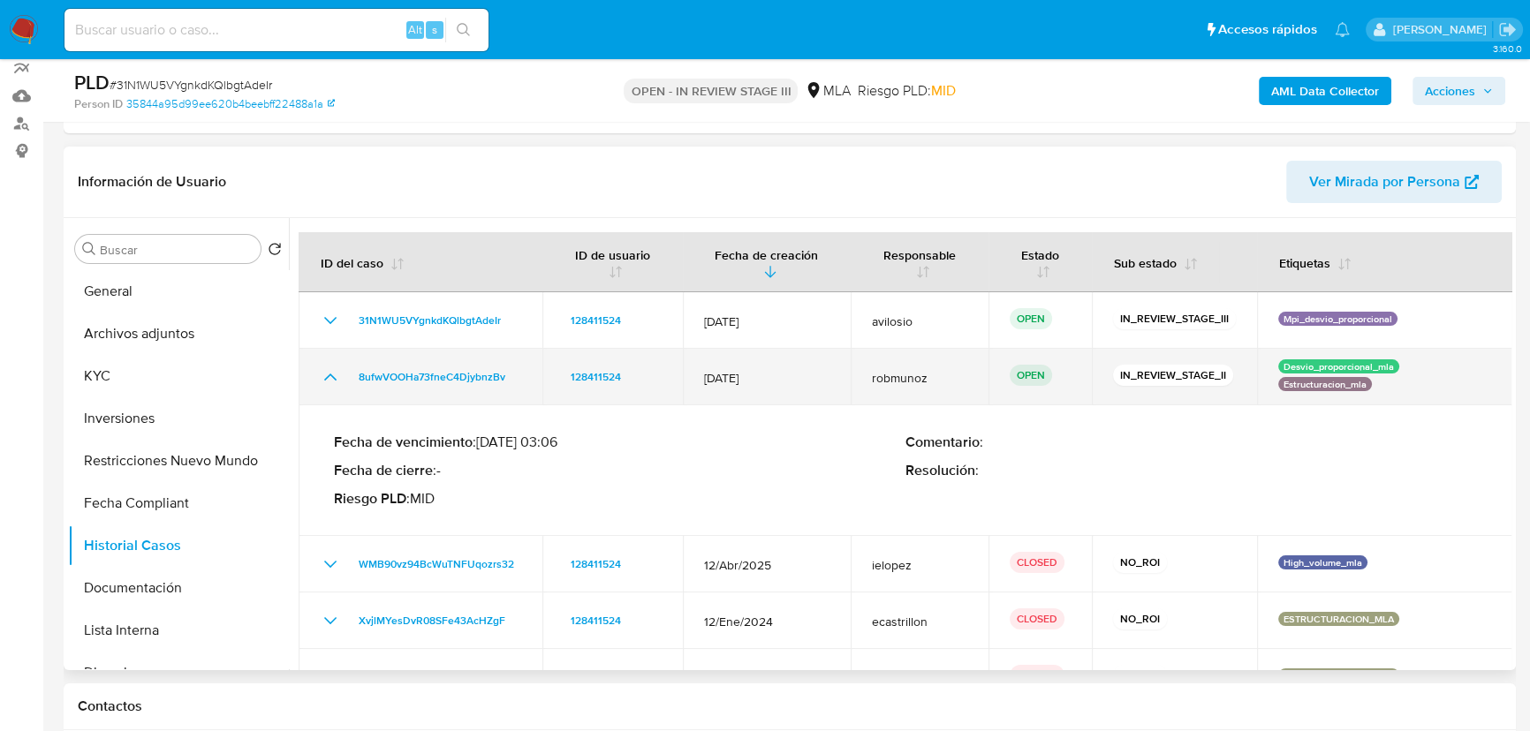
click at [326, 375] on icon "Mostrar/Ocultar" at bounding box center [330, 377] width 21 height 21
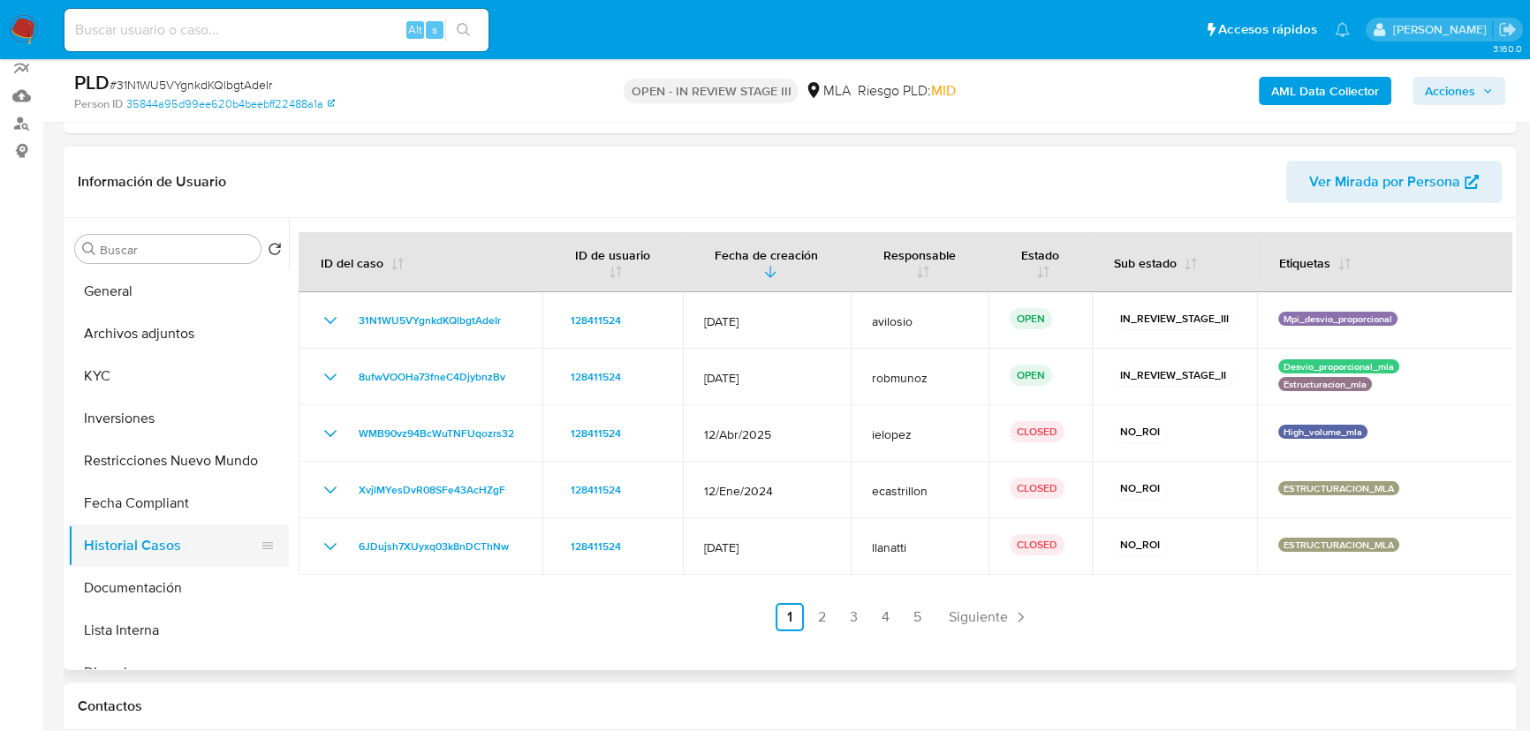
click at [169, 560] on button "Historial Casos" at bounding box center [171, 546] width 207 height 42
click at [23, 34] on img at bounding box center [24, 30] width 30 height 30
